Goal: Task Accomplishment & Management: Manage account settings

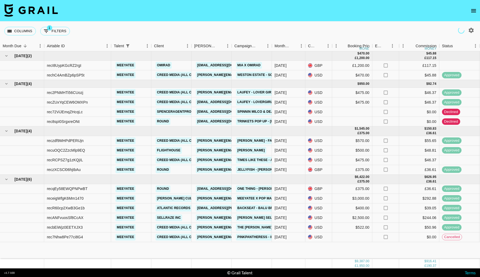
click at [472, 11] on icon "open drawer" at bounding box center [473, 11] width 6 height 6
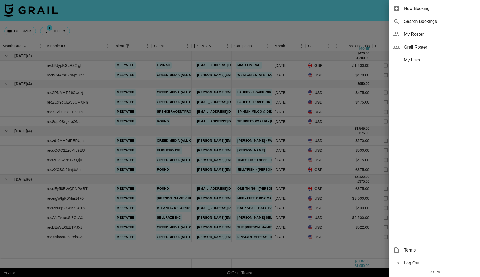
click at [349, 11] on div at bounding box center [240, 138] width 480 height 277
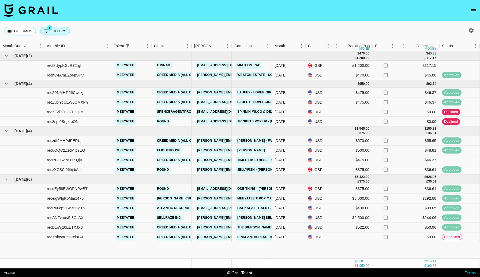
click at [55, 31] on button "1 Filters" at bounding box center [55, 31] width 30 height 9
select select "talentName"
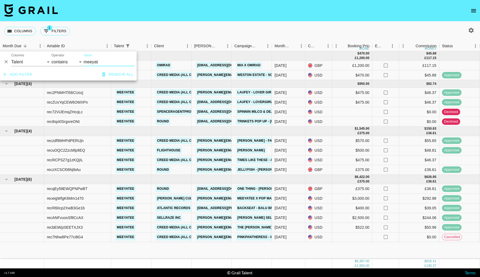
click at [6, 61] on icon "Delete" at bounding box center [5, 61] width 5 height 5
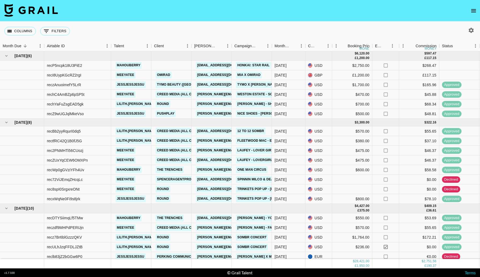
click at [136, 27] on div "Columns 0 Filters + Booking" at bounding box center [240, 30] width 480 height 19
click at [472, 13] on icon "open drawer" at bounding box center [473, 11] width 6 height 6
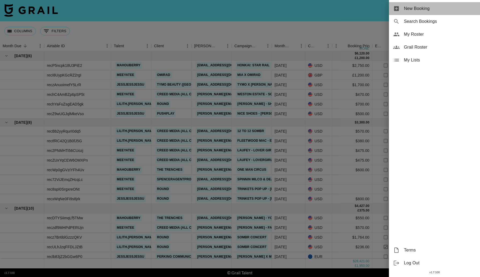
click at [435, 10] on span "New Booking" at bounding box center [440, 8] width 72 height 6
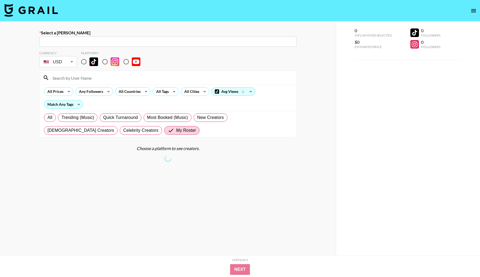
click at [475, 10] on icon "open drawer" at bounding box center [473, 10] width 5 height 3
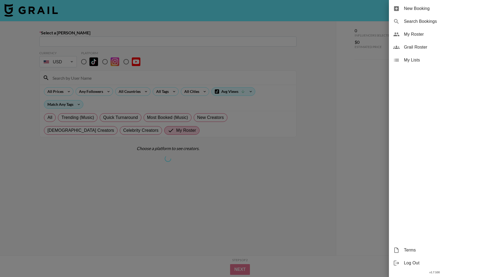
click at [425, 34] on span "My Roster" at bounding box center [440, 34] width 72 height 6
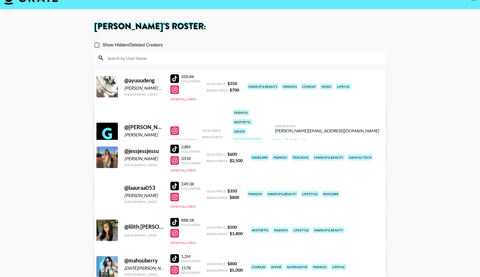
scroll to position [13, 0]
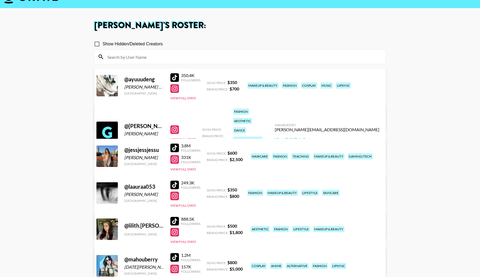
click at [208, 189] on link "View/Edit Details" at bounding box center [156, 191] width 104 height 5
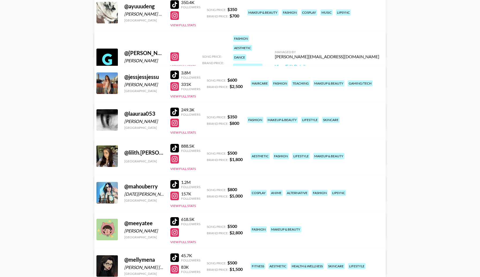
scroll to position [89, 0]
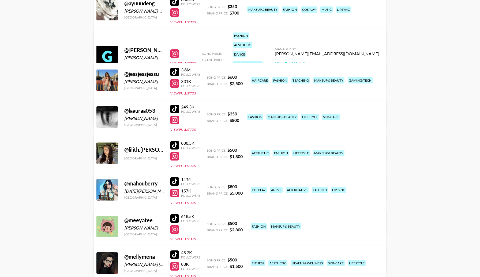
click at [208, 259] on link "View/Edit Details" at bounding box center [156, 261] width 104 height 5
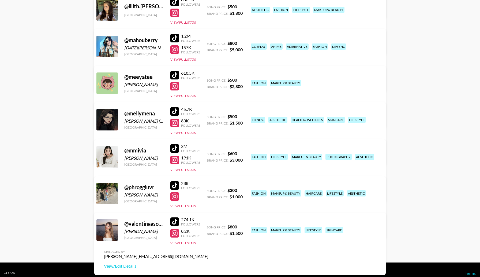
scroll to position [233, 0]
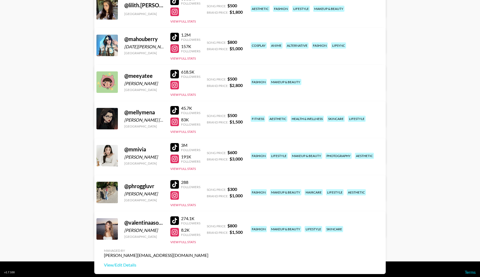
click at [208, 225] on link "View/Edit Details" at bounding box center [156, 227] width 104 height 5
click at [208, 262] on link "View/Edit Details" at bounding box center [156, 264] width 104 height 5
click at [208, 152] on link "View/Edit Details" at bounding box center [156, 154] width 104 height 5
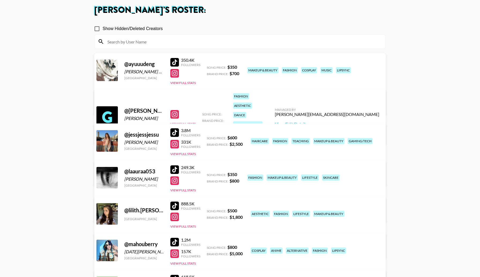
scroll to position [0, 0]
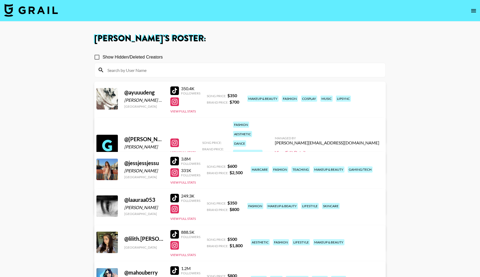
click at [344, 150] on link "View/Edit Details" at bounding box center [327, 152] width 104 height 5
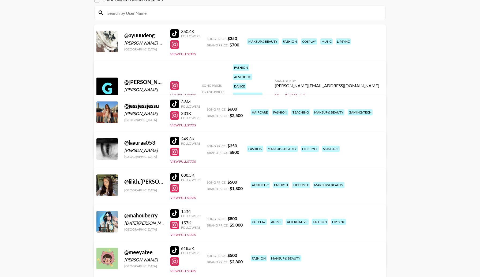
scroll to position [57, 0]
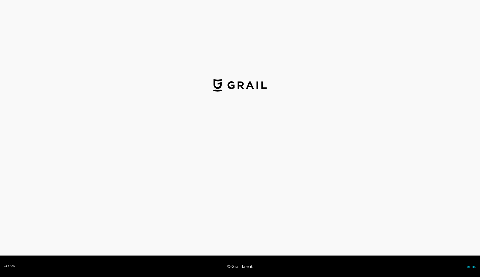
select select "USD"
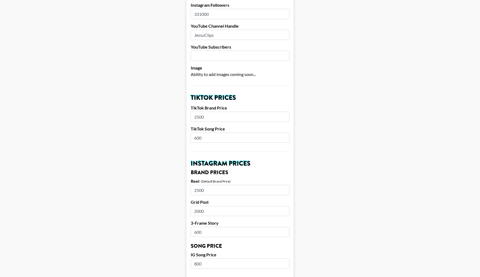
scroll to position [113, 0]
drag, startPoint x: 212, startPoint y: 111, endPoint x: 186, endPoint y: 111, distance: 26.3
click at [186, 111] on main "Airtable ID: recbRGsoOCUiezeLf Manager(s) jessp@grail-talent.com ​ TikTok User …" at bounding box center [240, 254] width 472 height 674
type input "2200"
click at [199, 184] on input "2500" at bounding box center [240, 189] width 99 height 10
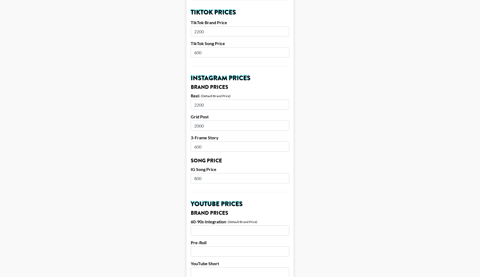
scroll to position [198, 0]
type input "2200"
drag, startPoint x: 210, startPoint y: 170, endPoint x: 191, endPoint y: 169, distance: 18.8
click at [191, 172] on input "800" at bounding box center [240, 177] width 99 height 10
type input "600"
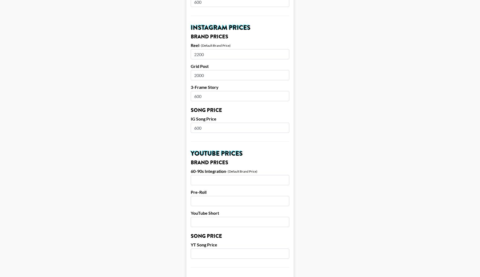
scroll to position [450, 0]
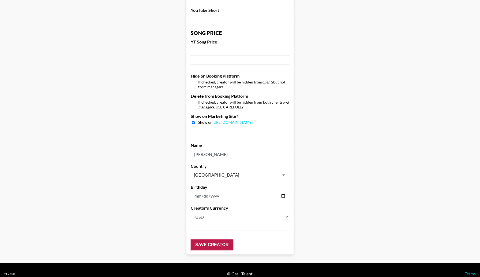
click at [208, 239] on input "Save Creator" at bounding box center [212, 244] width 42 height 11
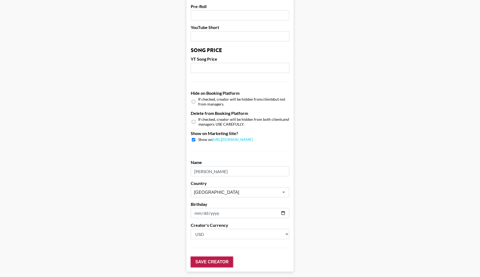
scroll to position [468, 0]
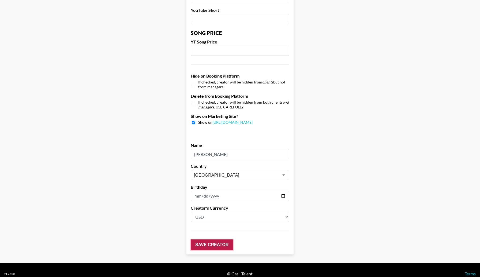
click at [205, 239] on input "Save Creator" at bounding box center [212, 244] width 42 height 11
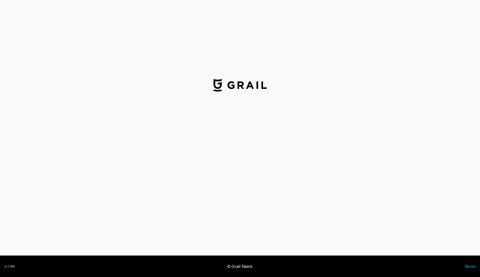
select select "USD"
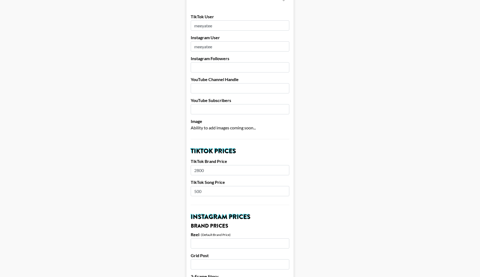
scroll to position [59, 0]
drag, startPoint x: 206, startPoint y: 184, endPoint x: 184, endPoint y: 184, distance: 22.2
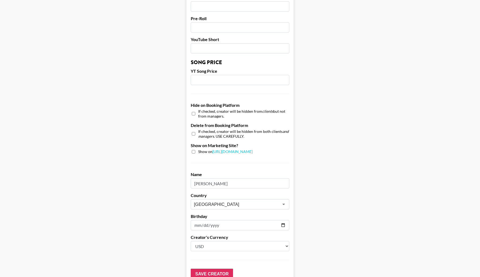
scroll to position [450, 0]
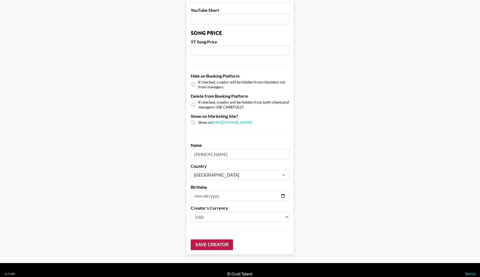
type input "600"
click at [206, 239] on input "Save Creator" at bounding box center [212, 244] width 42 height 11
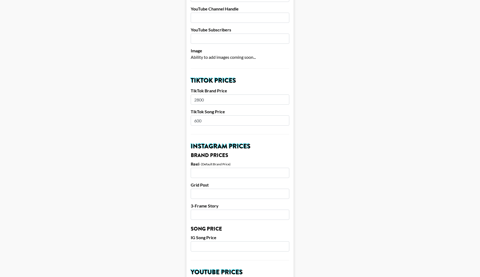
scroll to position [0, 0]
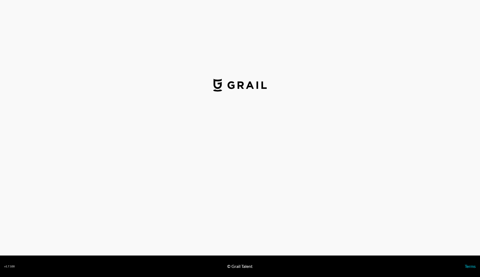
select select "USD"
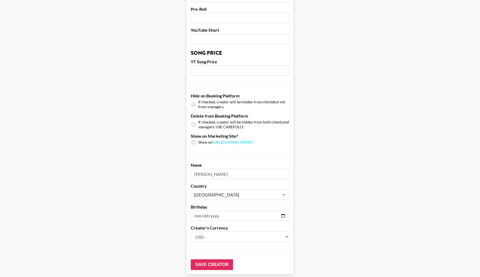
scroll to position [431, 0]
click at [193, 100] on input "checkbox" at bounding box center [193, 104] width 3 height 8
checkbox input "true"
click at [205, 258] on input "Save Creator" at bounding box center [212, 263] width 42 height 11
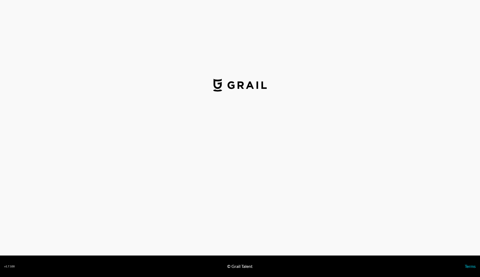
select select "USD"
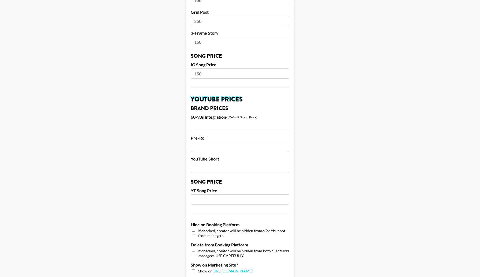
scroll to position [450, 0]
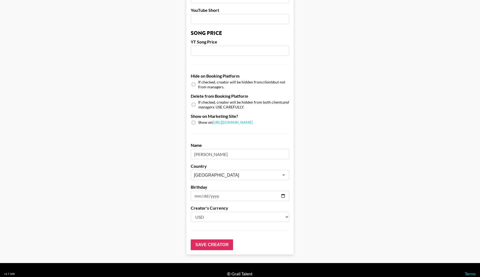
click at [195, 80] on input "checkbox" at bounding box center [193, 84] width 3 height 8
checkbox input "true"
click at [215, 239] on input "Save Creator" at bounding box center [212, 244] width 42 height 11
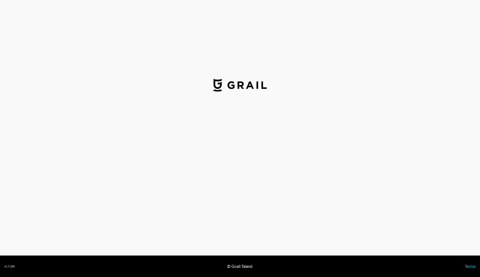
select select "USD"
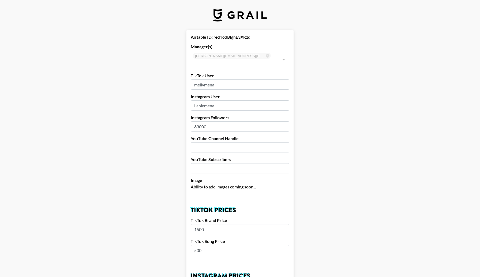
click at [221, 100] on input "Laniemena" at bounding box center [240, 105] width 99 height 10
drag, startPoint x: 221, startPoint y: 99, endPoint x: 186, endPoint y: 98, distance: 34.8
paste input "l"
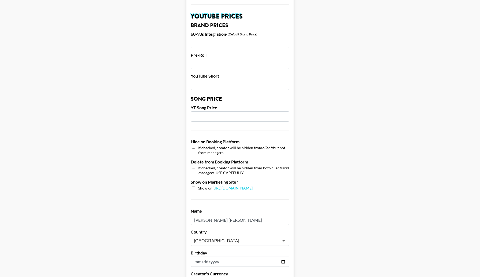
scroll to position [450, 0]
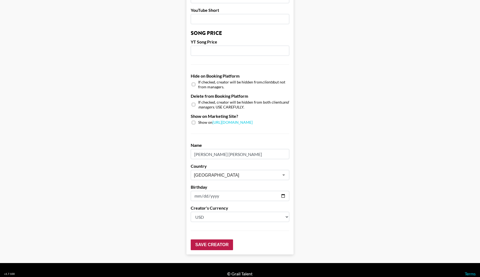
type input "laniemena"
click at [212, 239] on input "Save Creator" at bounding box center [212, 244] width 42 height 11
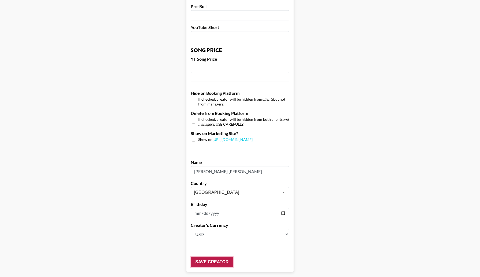
scroll to position [468, 0]
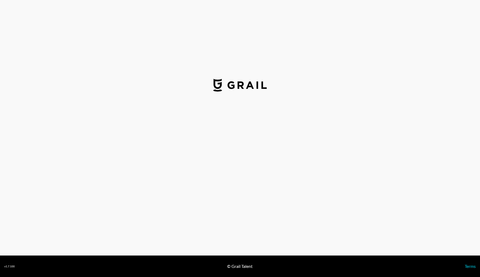
select select "USD"
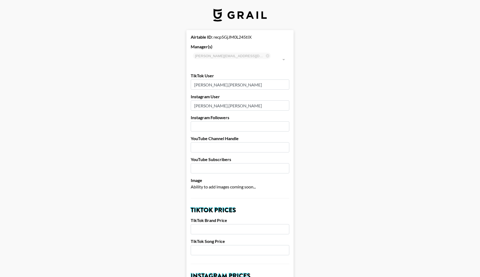
scroll to position [56, 0]
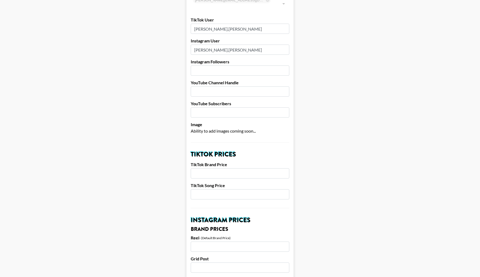
click at [208, 168] on input "number" at bounding box center [240, 173] width 99 height 10
type input "1000"
click at [212, 189] on input "number" at bounding box center [240, 194] width 99 height 10
type input "350"
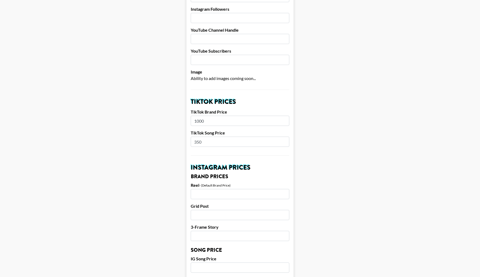
scroll to position [109, 0]
click at [211, 188] on input "number" at bounding box center [240, 193] width 99 height 10
type input "500"
click at [210, 209] on input "number" at bounding box center [240, 214] width 99 height 10
type input "500"
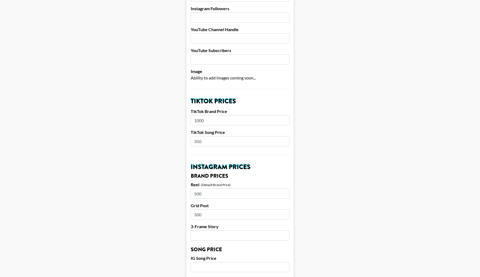
click at [206, 230] on input "number" at bounding box center [240, 235] width 99 height 10
type input "200"
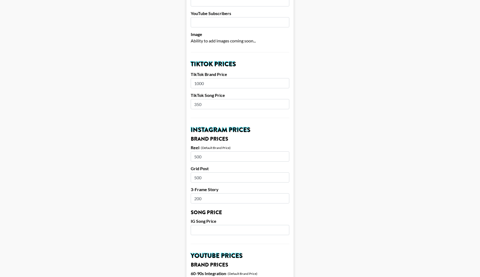
scroll to position [146, 0]
click at [200, 224] on input "number" at bounding box center [240, 229] width 99 height 10
type input "200"
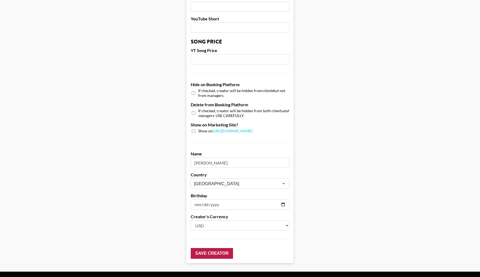
scroll to position [442, 0]
click at [203, 247] on input "Save Creator" at bounding box center [212, 252] width 42 height 11
